Goal: Task Accomplishment & Management: Manage account settings

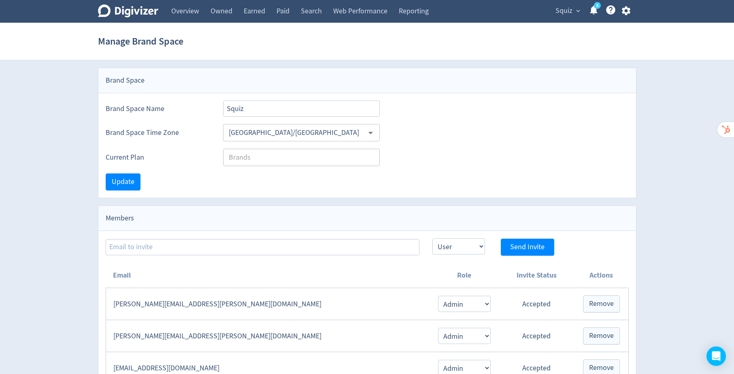
select select "USER"
click at [627, 13] on icon "button" at bounding box center [626, 10] width 9 height 9
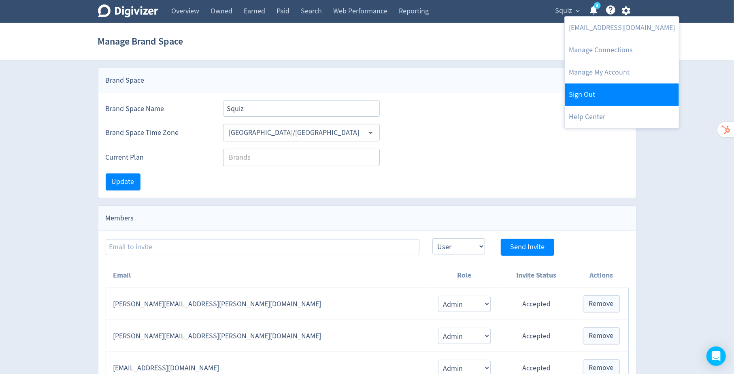
click at [601, 97] on link "Sign Out" at bounding box center [622, 94] width 114 height 22
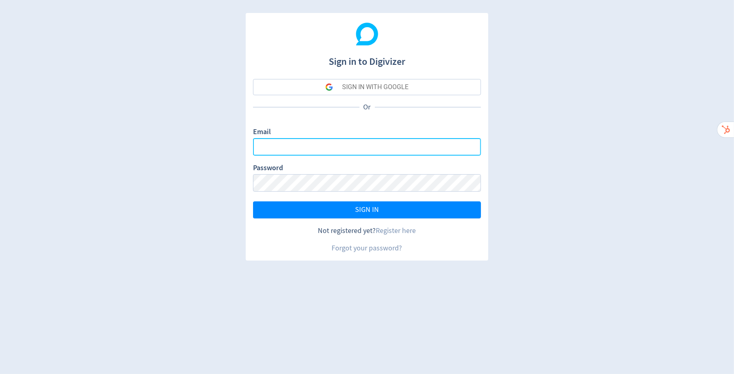
click at [393, 147] on input "Email" at bounding box center [367, 146] width 228 height 17
click at [0, 373] on com-1password-button at bounding box center [0, 374] width 0 height 0
type input "[PERSON_NAME][EMAIL_ADDRESS][PERSON_NAME][DOMAIN_NAME]"
